Goal: Information Seeking & Learning: Compare options

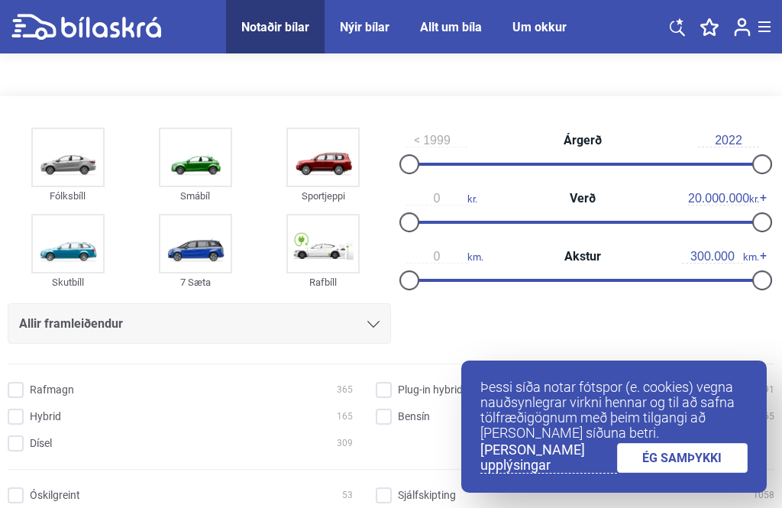
click at [202, 162] on img at bounding box center [195, 157] width 70 height 57
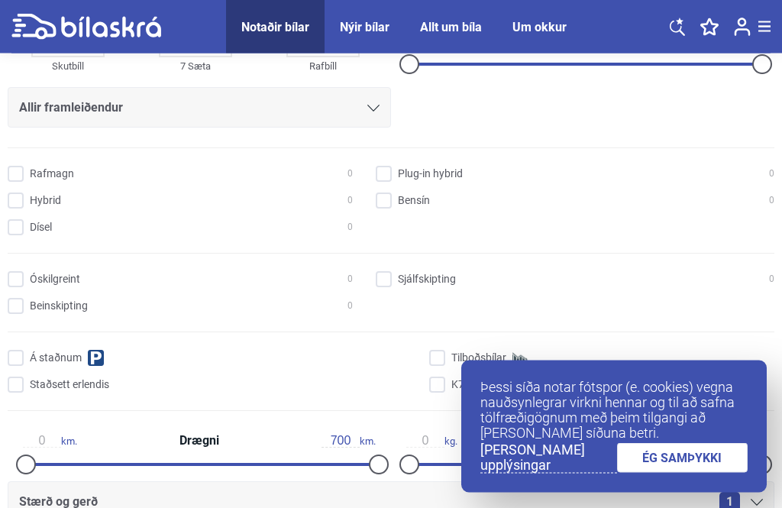
scroll to position [228, 0]
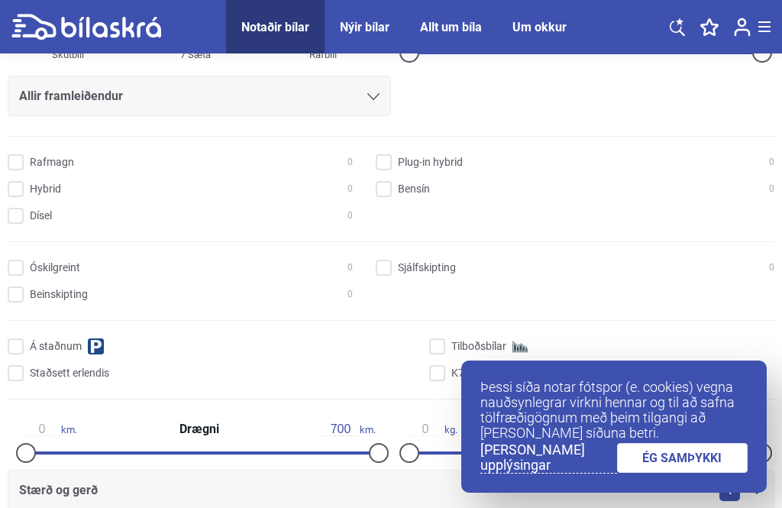
click at [388, 190] on input "Bensín 0" at bounding box center [577, 190] width 399 height 16
checkbox input "true"
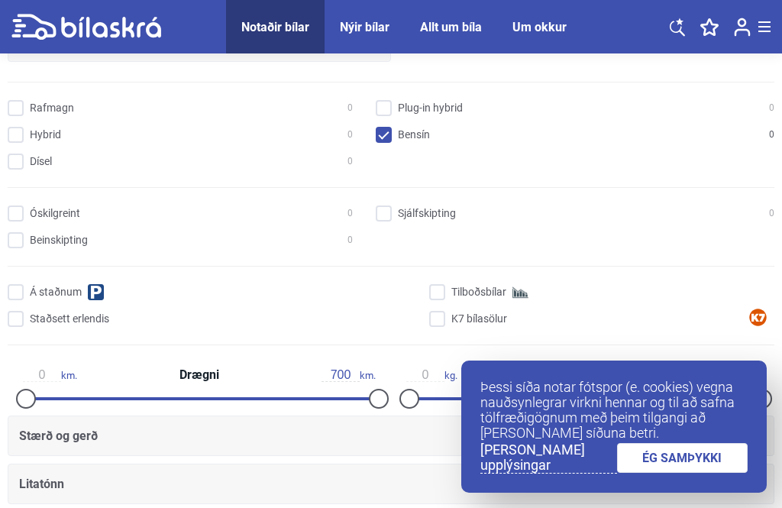
click at [384, 212] on input "Sjálfskipting 0" at bounding box center [577, 214] width 399 height 16
checkbox input "true"
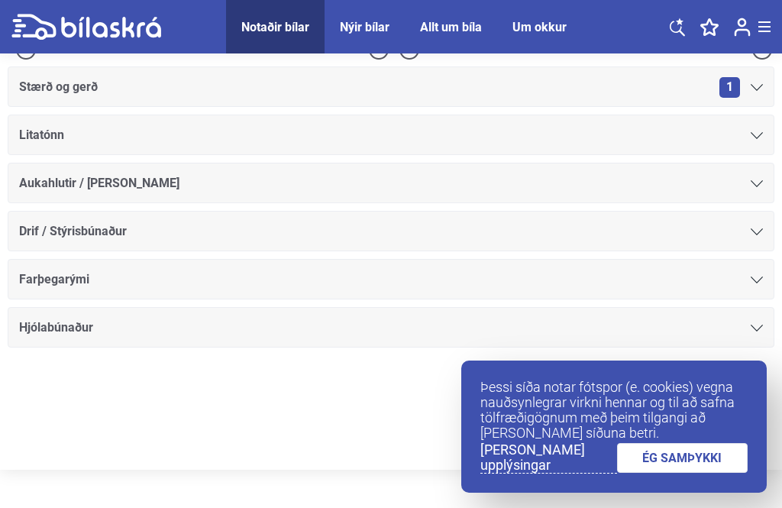
scroll to position [635, 0]
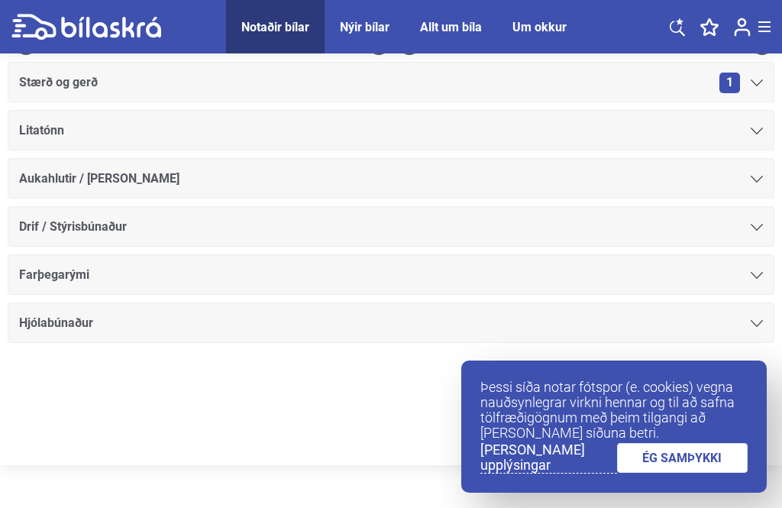
click at [749, 183] on div "Aukahlutir / [PERSON_NAME]" at bounding box center [391, 178] width 744 height 21
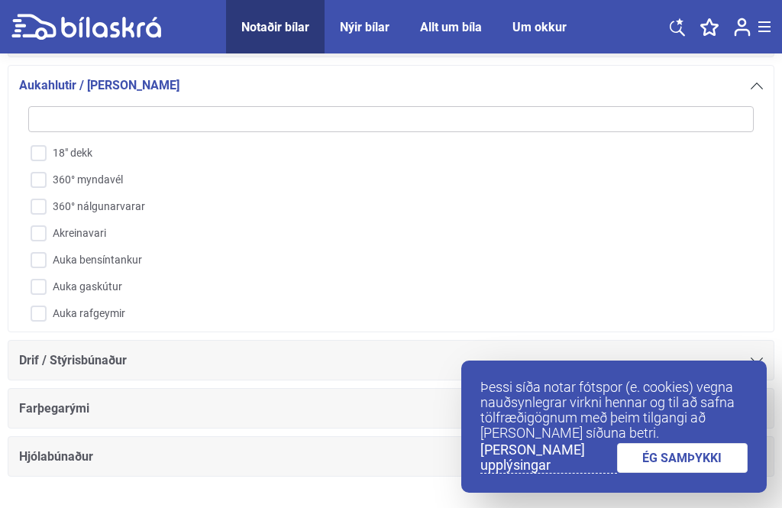
scroll to position [0, 0]
click at [512, 474] on link "[PERSON_NAME] upplýsingar" at bounding box center [548, 457] width 137 height 31
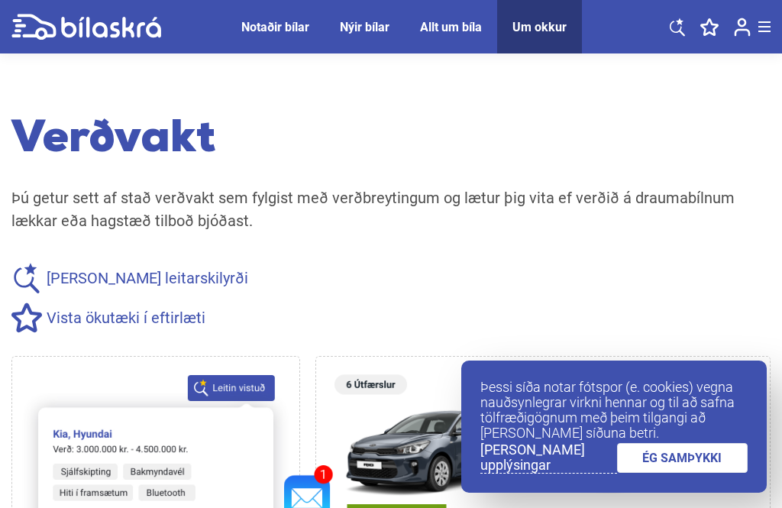
scroll to position [774, 0]
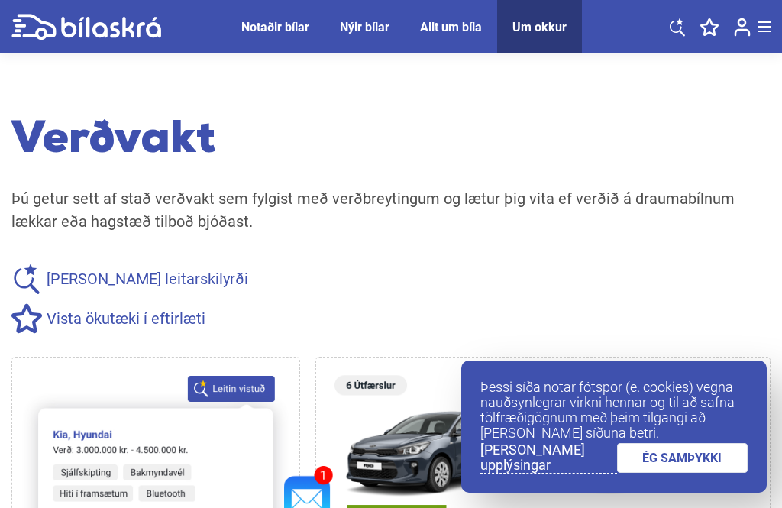
click at [257, 33] on div "Notaðir bílar" at bounding box center [275, 27] width 68 height 15
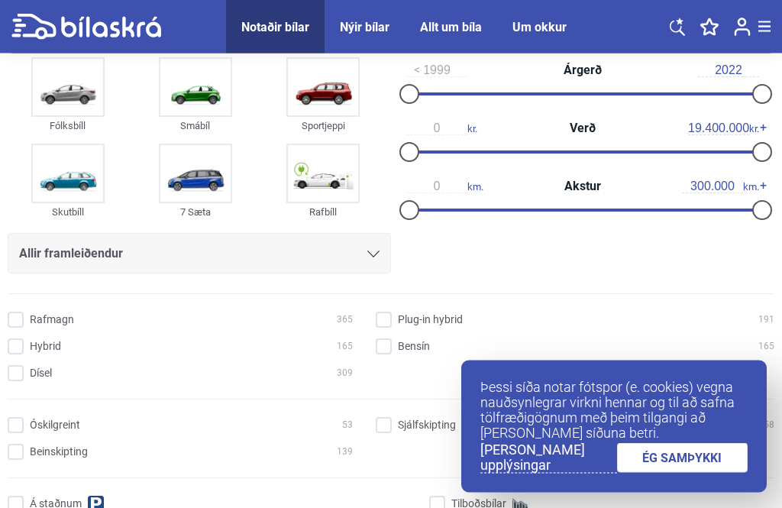
scroll to position [70, 0]
type input "900.000"
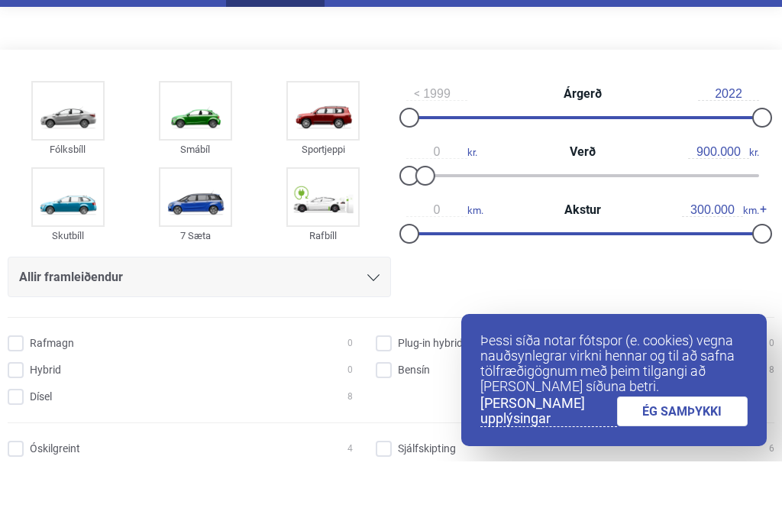
scroll to position [47, 0]
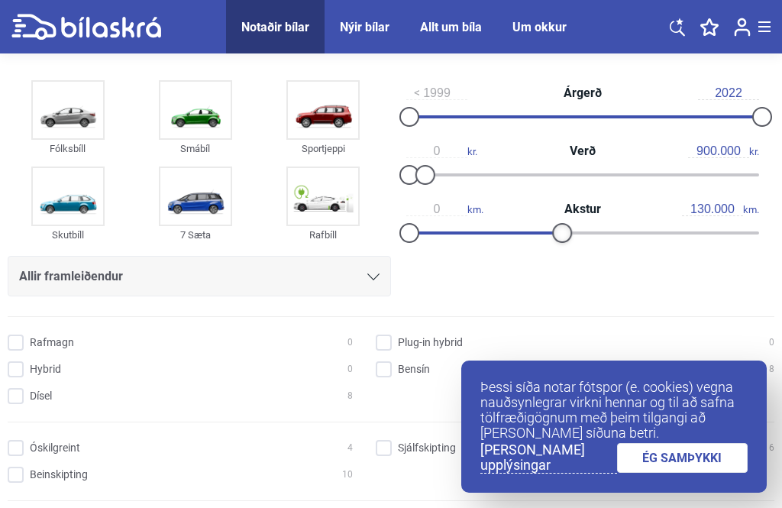
type input "140.000"
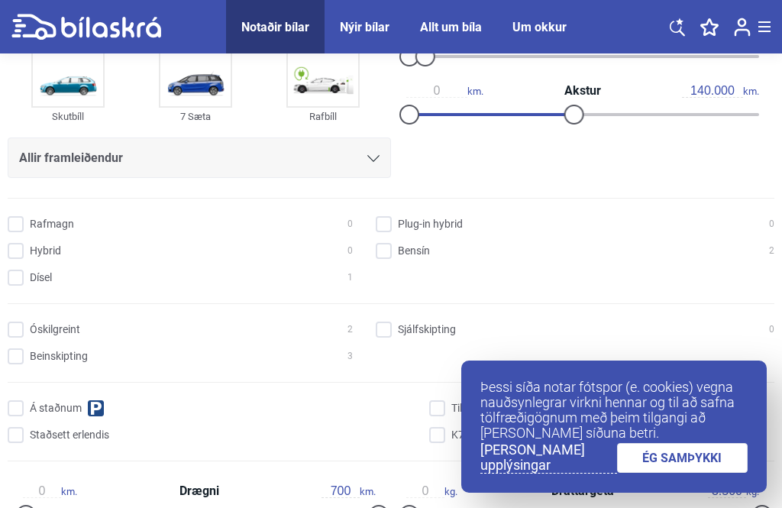
scroll to position [168, 0]
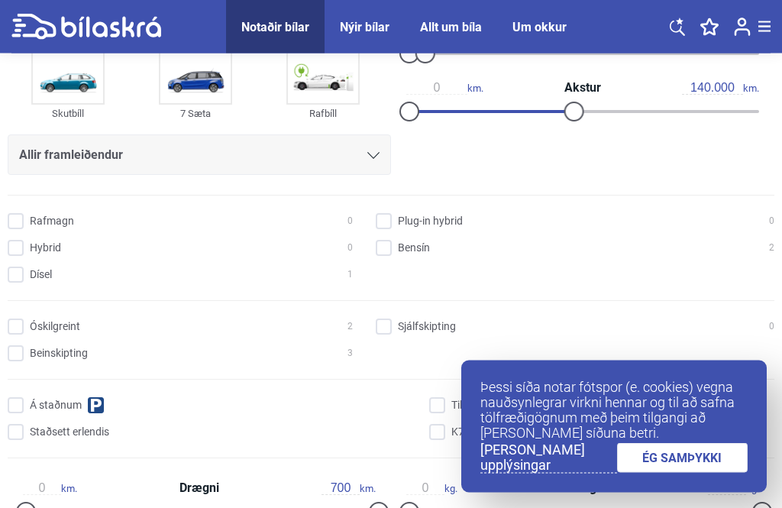
click at [379, 247] on input "Bensín 2" at bounding box center [577, 249] width 399 height 16
checkbox input "true"
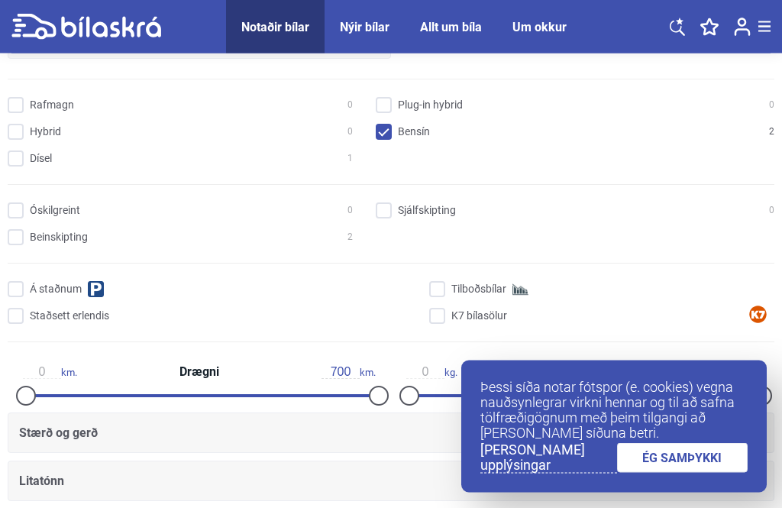
scroll to position [322, 0]
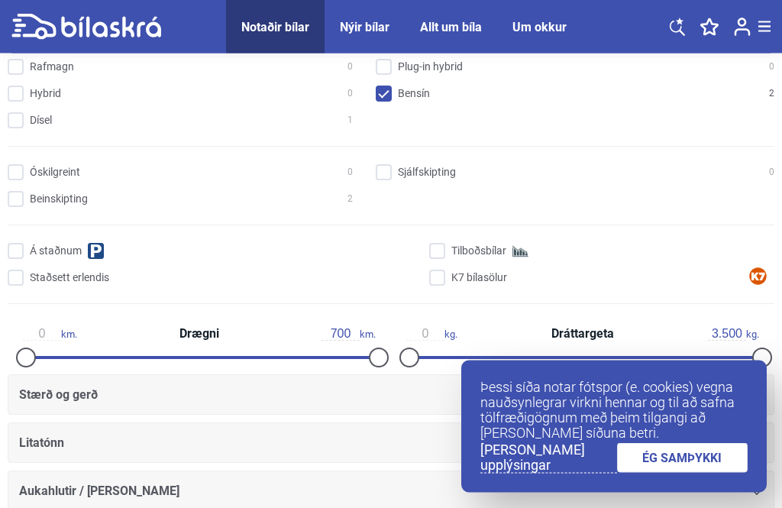
click at [386, 172] on input "Sjálfskipting 0" at bounding box center [577, 174] width 399 height 16
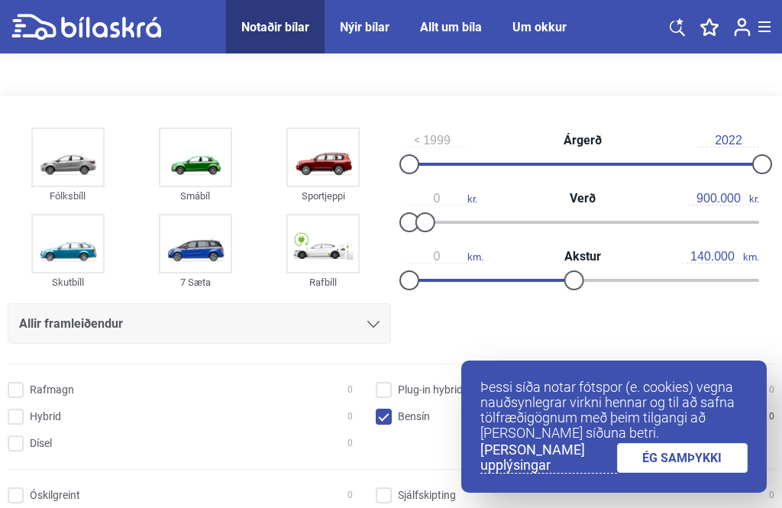
checkbox input "false"
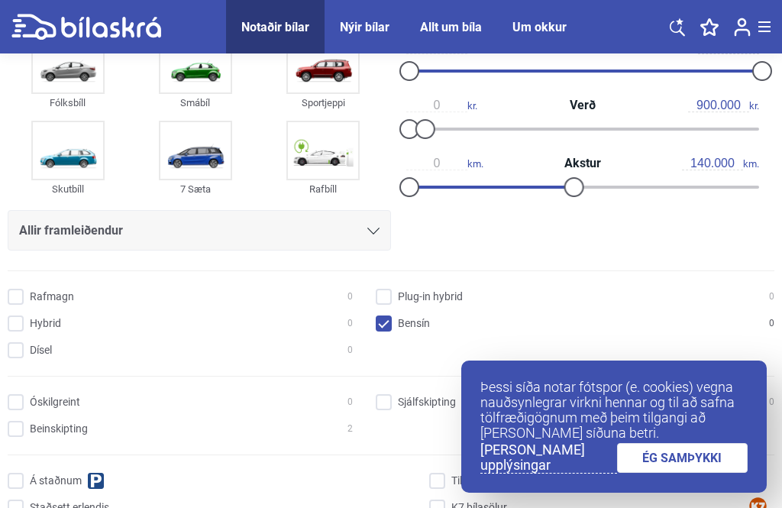
scroll to position [323, 0]
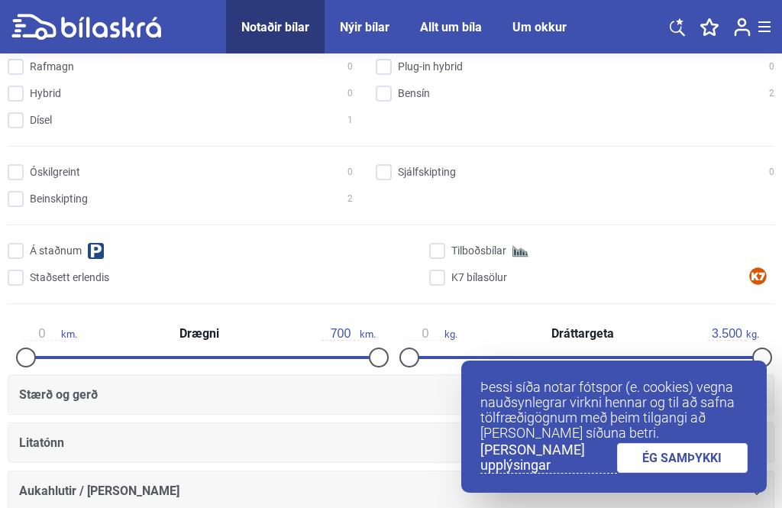
checkbox input "false"
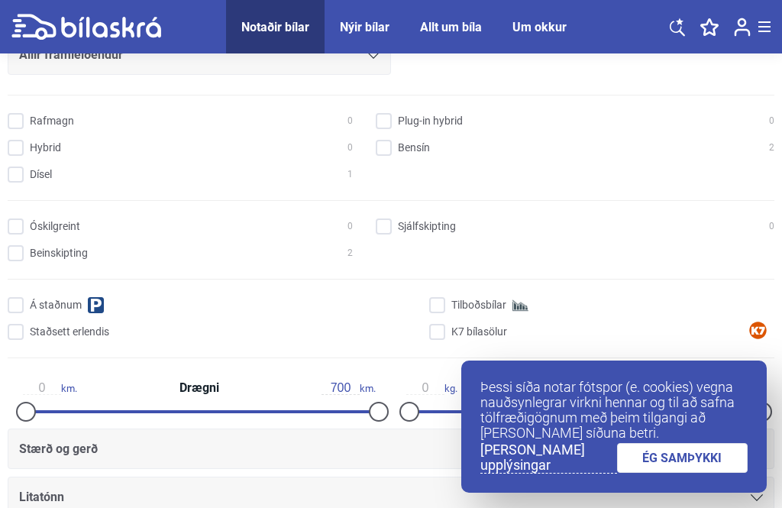
scroll to position [169, 0]
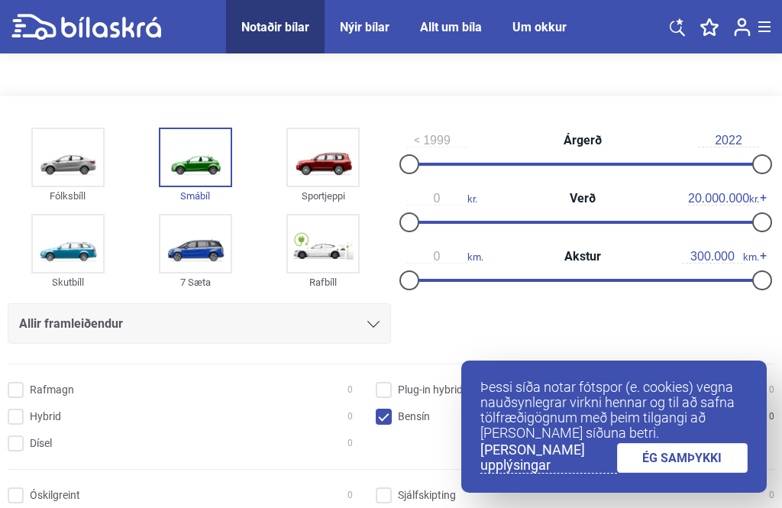
checkbox input "false"
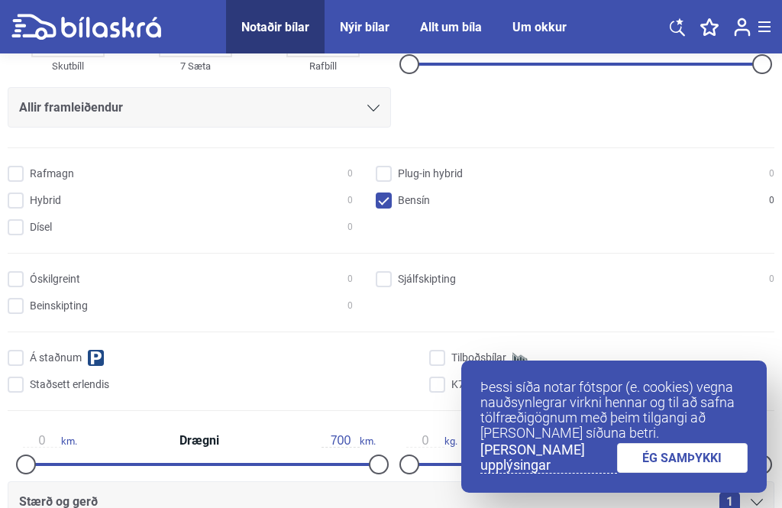
scroll to position [282, 0]
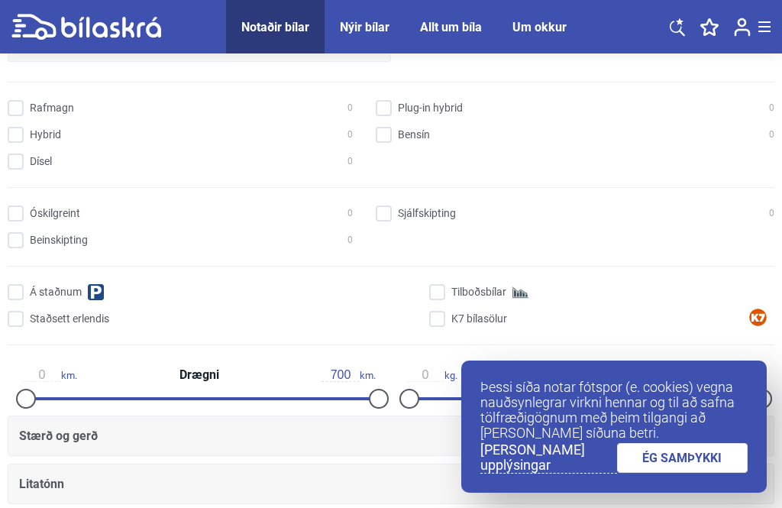
checkbox input "false"
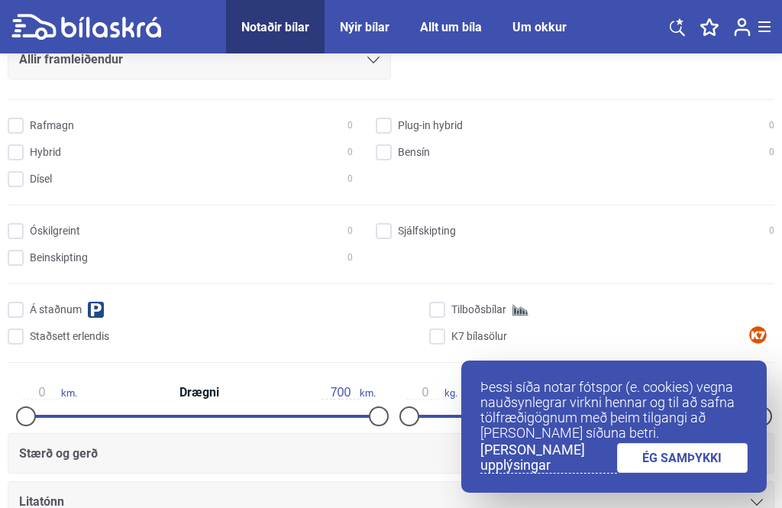
scroll to position [228, 0]
